Goal: Task Accomplishment & Management: Manage account settings

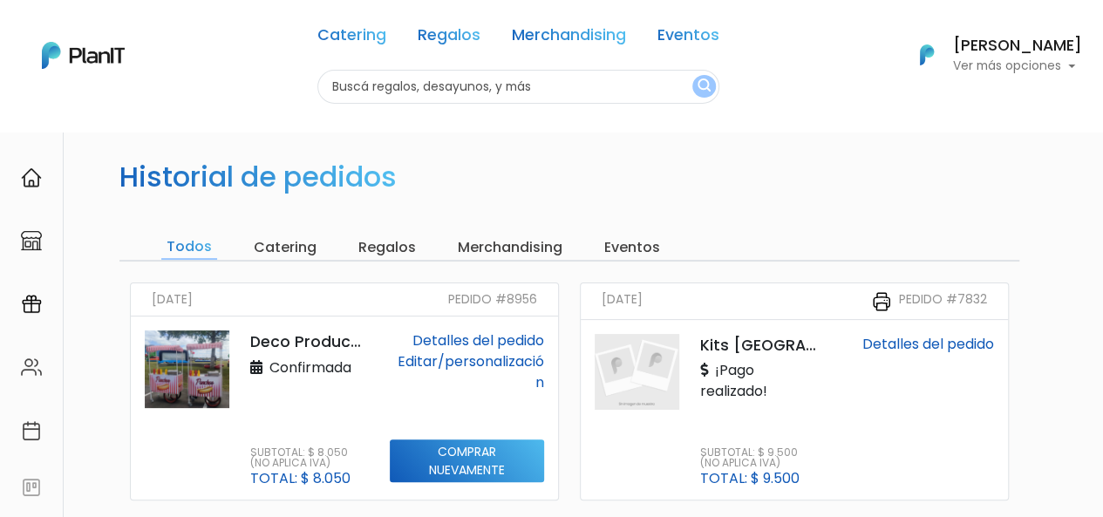
scroll to position [174, 0]
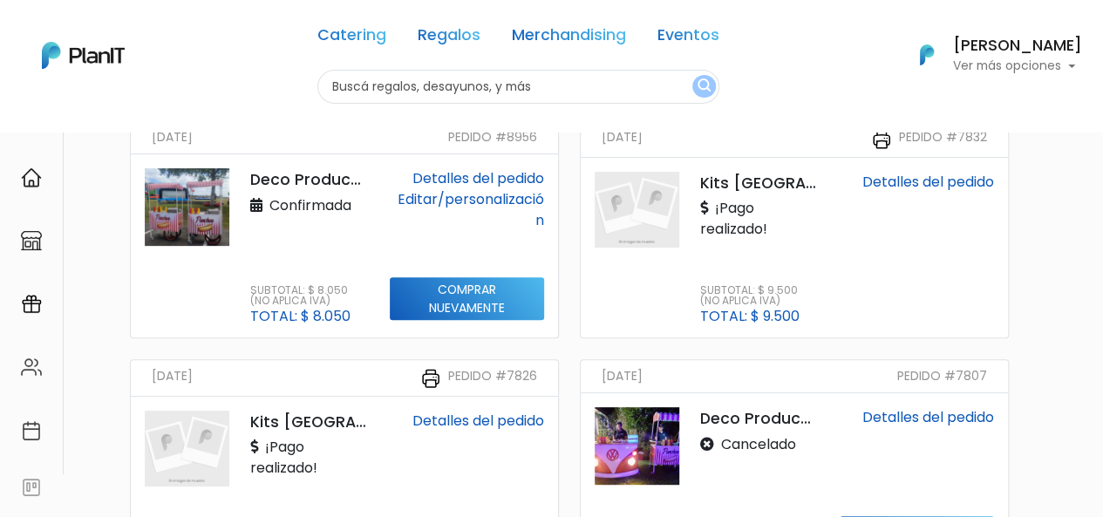
click at [923, 186] on link "Detalles del pedido" at bounding box center [929, 182] width 132 height 20
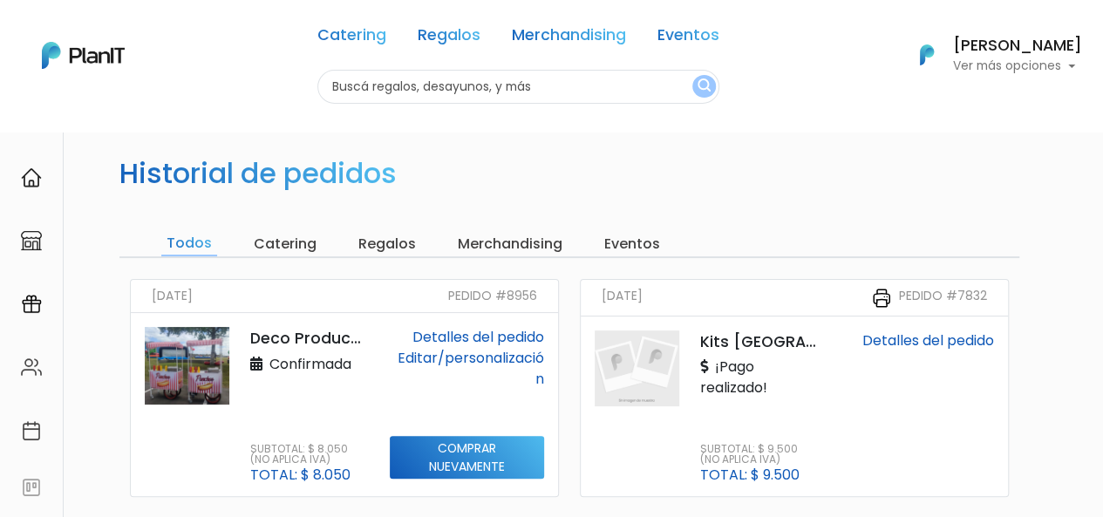
scroll to position [0, 0]
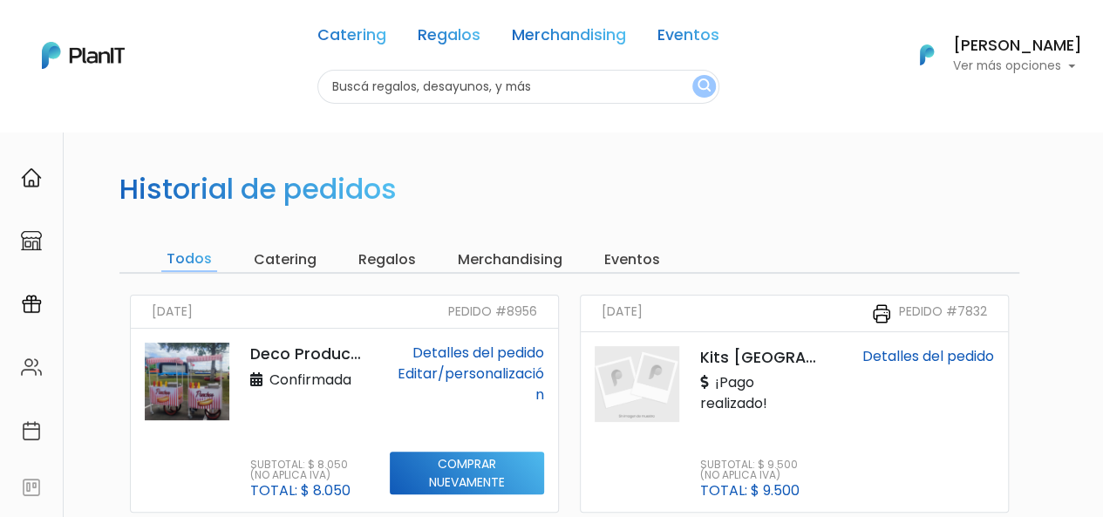
click at [1062, 68] on p "Ver más opciones" at bounding box center [1017, 66] width 129 height 12
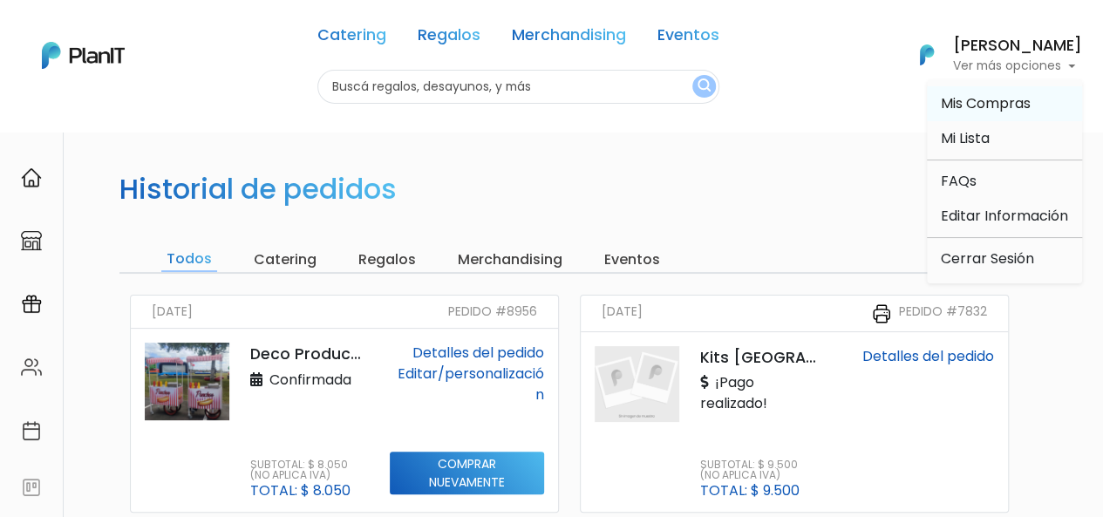
click at [1023, 106] on span "Mis Compras" at bounding box center [986, 103] width 90 height 20
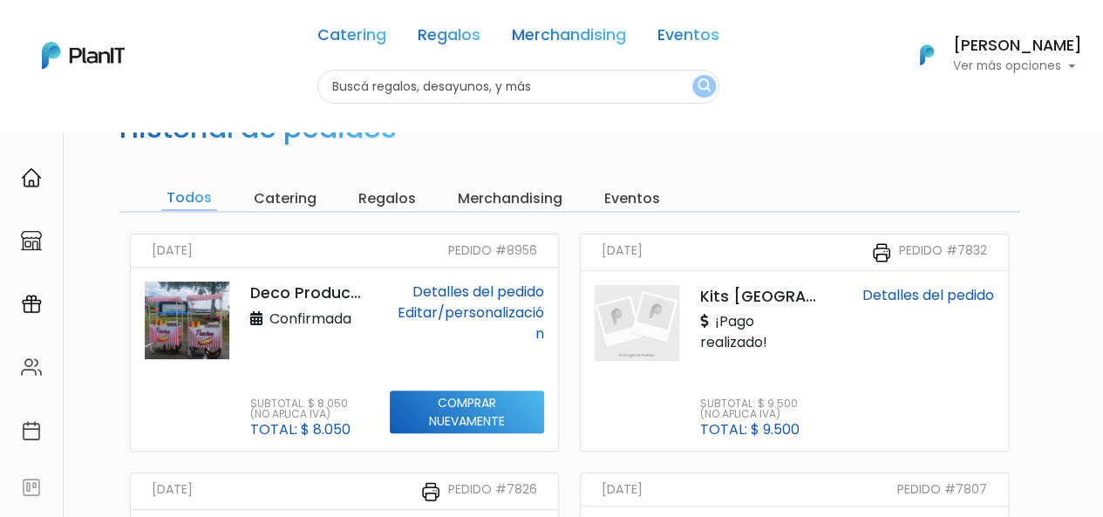
scroll to position [87, 0]
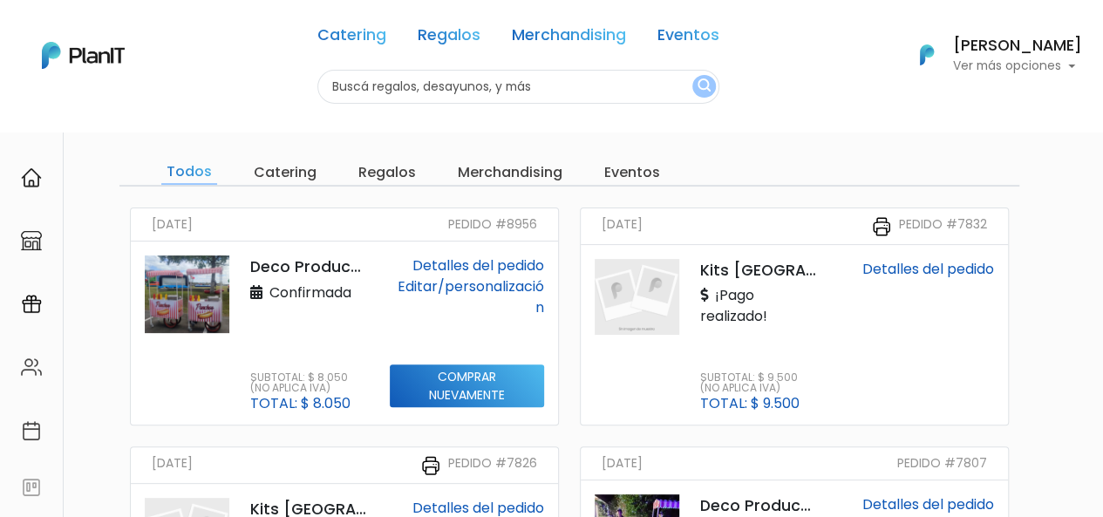
click at [469, 276] on div "Editar/personalización" at bounding box center [467, 297] width 154 height 42
click at [447, 285] on link "Editar/personalización" at bounding box center [471, 296] width 147 height 41
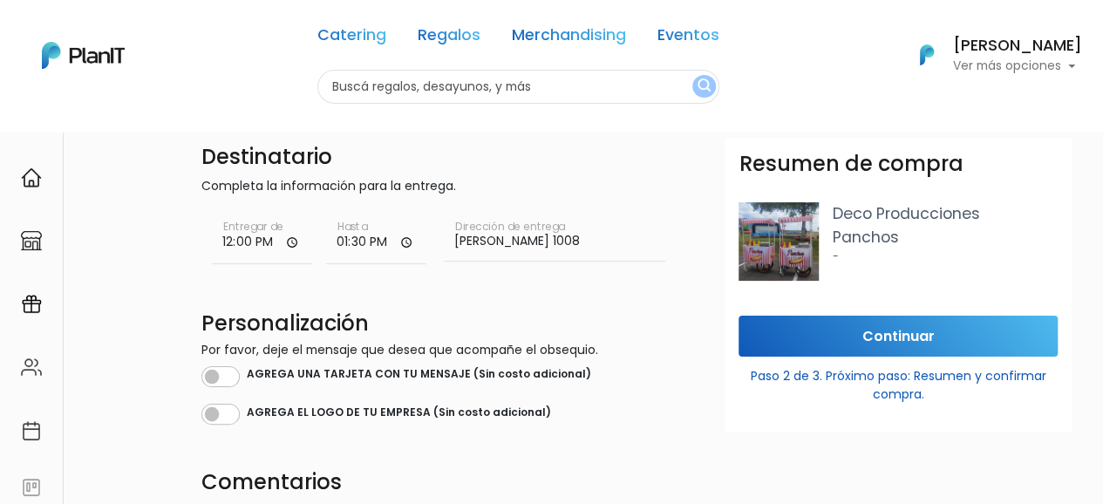
click at [529, 240] on input "[PERSON_NAME] 1008" at bounding box center [555, 237] width 222 height 49
click at [529, 279] on div "Destinatario Completa la información para la entrega. 12:00 Entregar de 13:30 H…" at bounding box center [437, 468] width 492 height 660
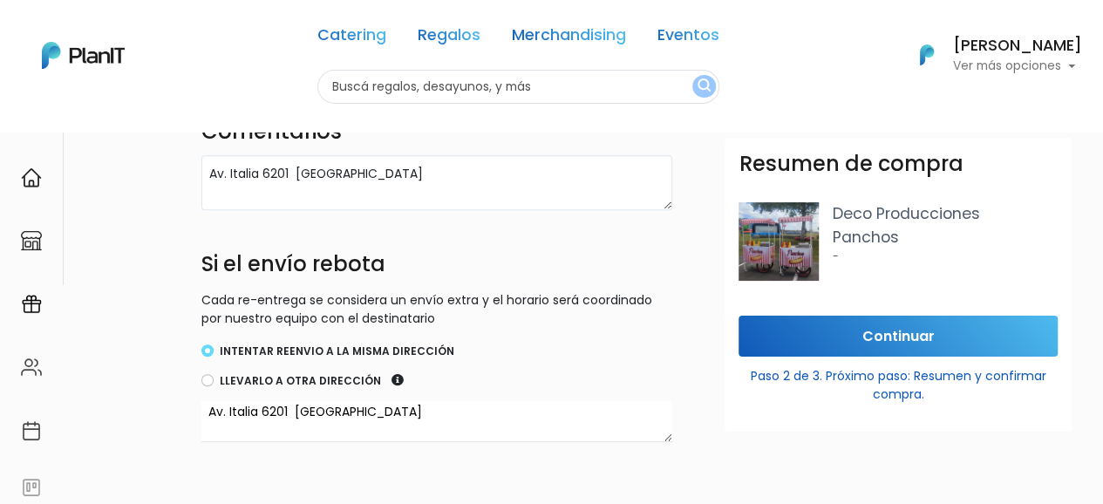
scroll to position [190, 0]
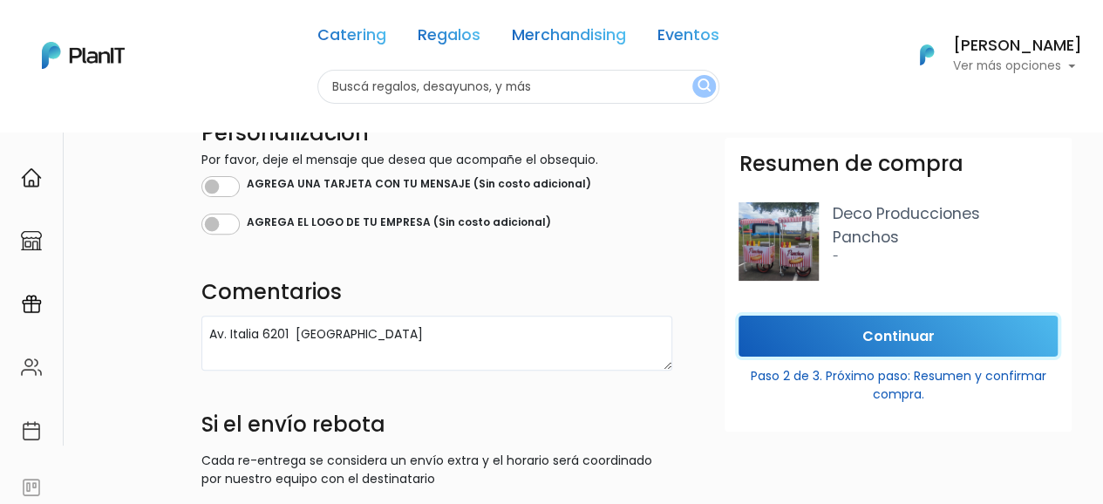
click at [810, 346] on input "Continuar" at bounding box center [898, 336] width 319 height 41
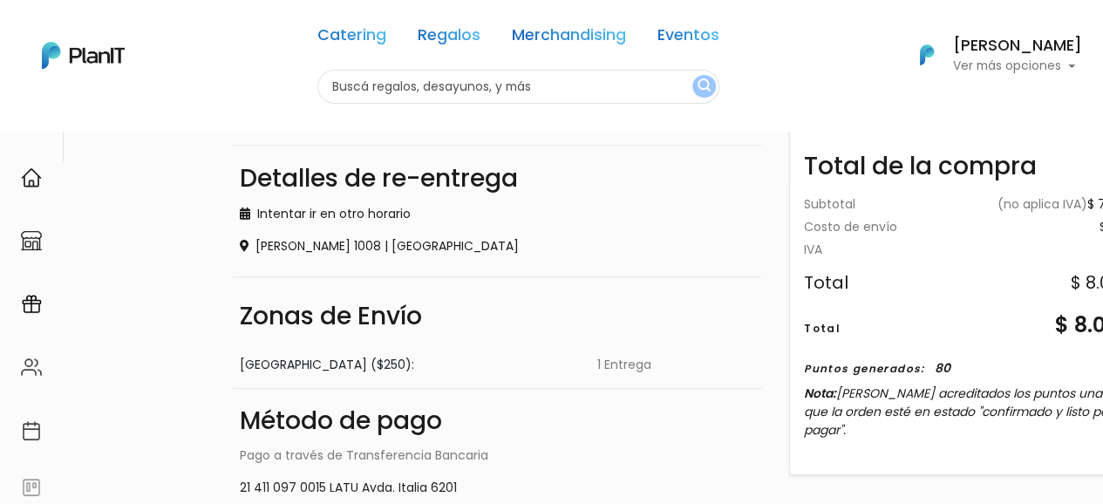
scroll to position [365, 0]
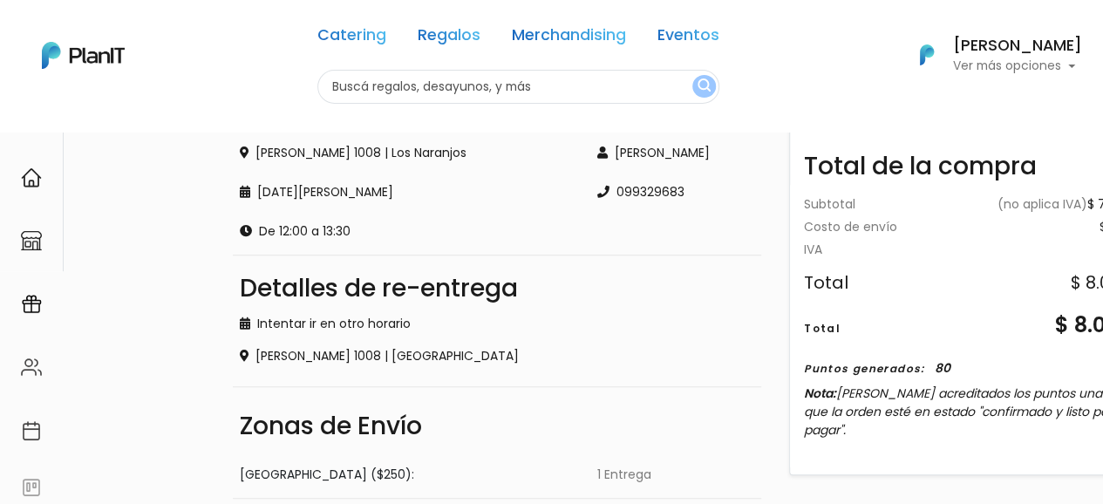
click at [439, 347] on div "[PERSON_NAME] 1008 | [GEOGRAPHIC_DATA]" at bounding box center [497, 356] width 515 height 18
drag, startPoint x: 440, startPoint y: 350, endPoint x: 360, endPoint y: 352, distance: 79.4
click at [440, 350] on div "[PERSON_NAME] 1008 | [GEOGRAPHIC_DATA]" at bounding box center [497, 356] width 515 height 18
click at [255, 356] on div "[PERSON_NAME] 1008 | [GEOGRAPHIC_DATA]" at bounding box center [497, 356] width 515 height 18
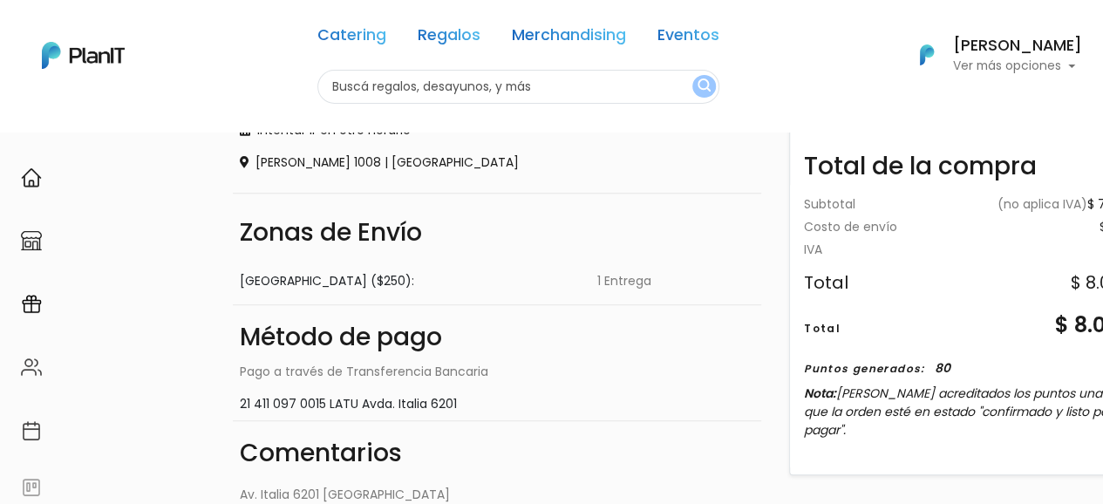
scroll to position [483, 0]
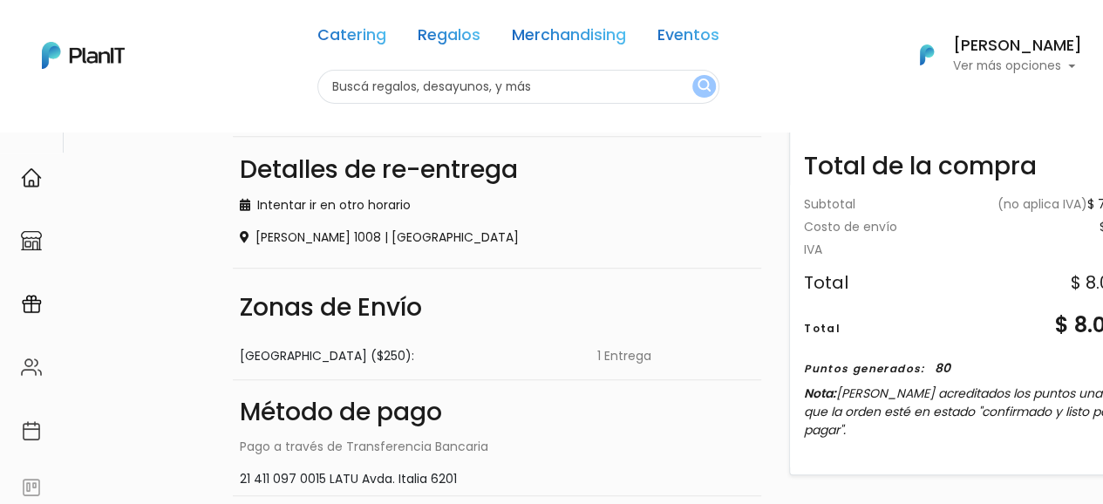
click at [458, 226] on div "Detalles de re-entrega Intentar ir en otro horario [PERSON_NAME] 1008 | [GEOGRA…" at bounding box center [497, 195] width 529 height 118
click at [462, 242] on div "[PERSON_NAME] 1008 | [GEOGRAPHIC_DATA]" at bounding box center [497, 237] width 515 height 18
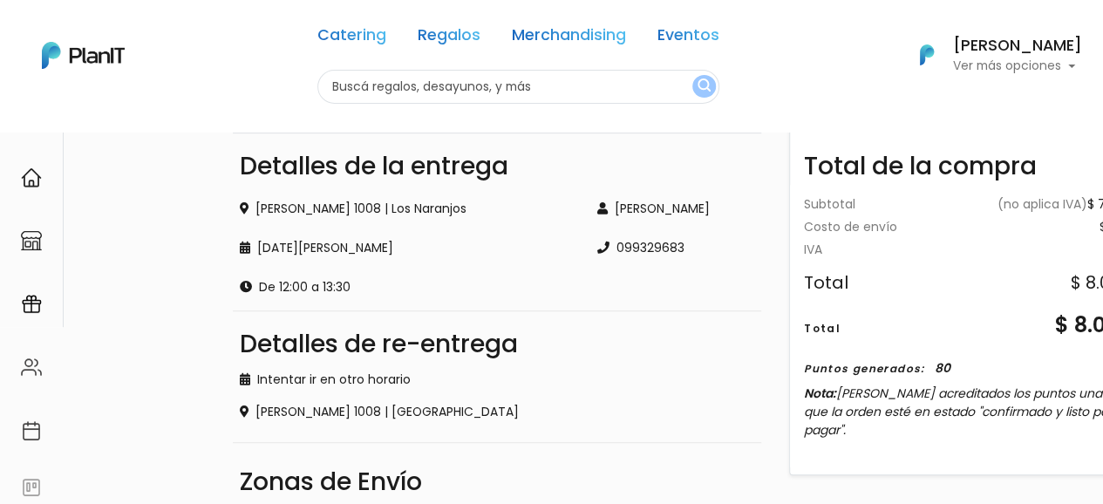
click at [641, 209] on div "[PERSON_NAME]" at bounding box center [676, 209] width 158 height 18
click at [593, 201] on div "[PERSON_NAME] 099329683" at bounding box center [675, 238] width 179 height 118
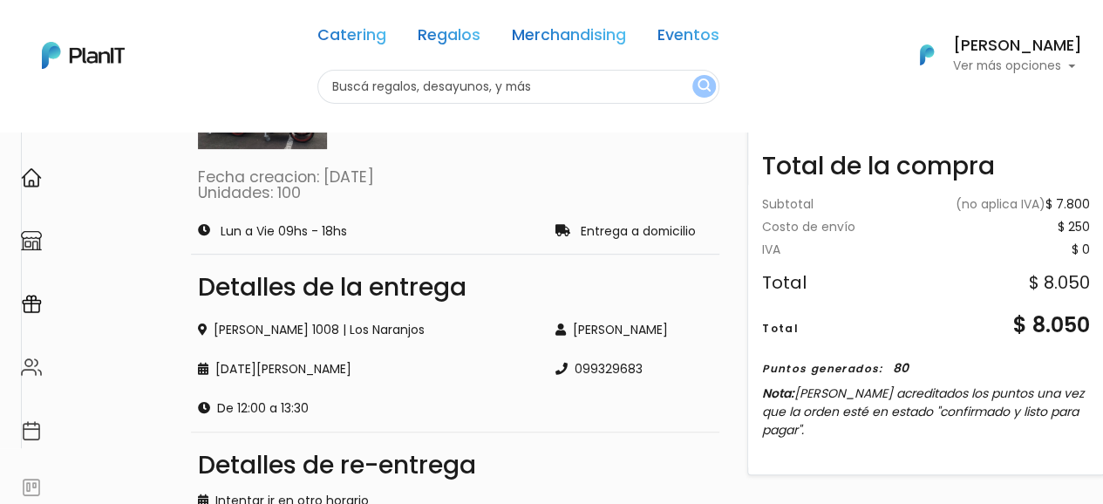
scroll to position [0, 42]
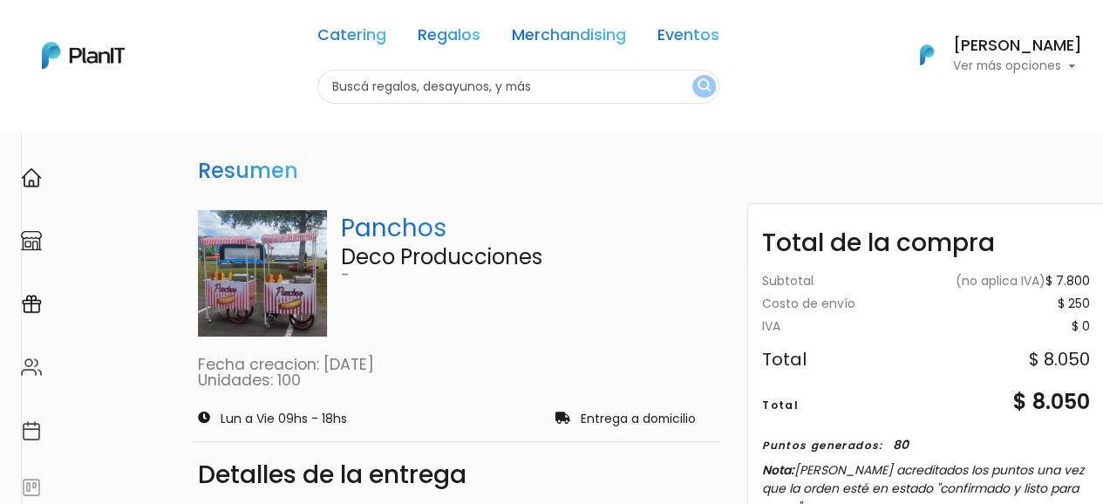
click at [497, 239] on p "Panchos" at bounding box center [527, 228] width 372 height 37
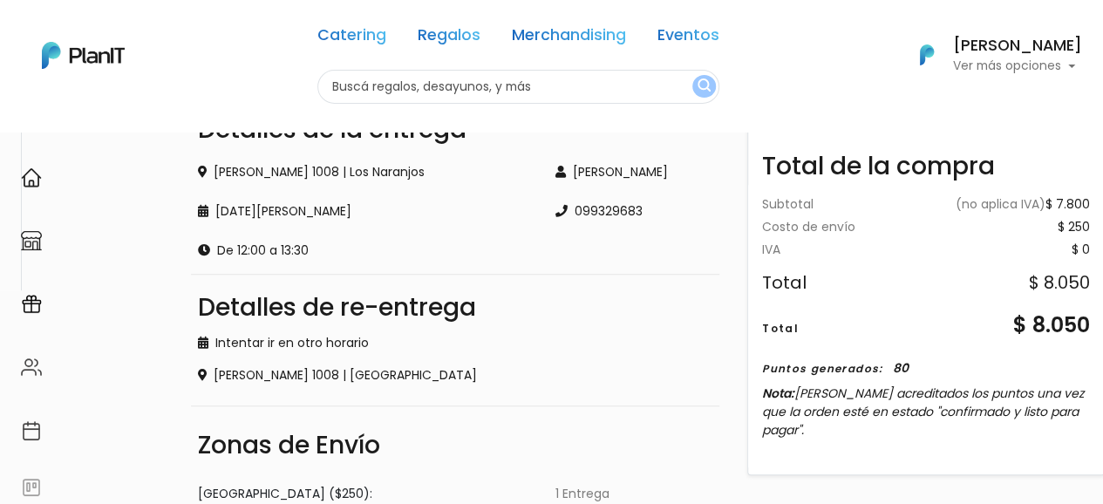
scroll to position [349, 42]
